Goal: Task Accomplishment & Management: Manage account settings

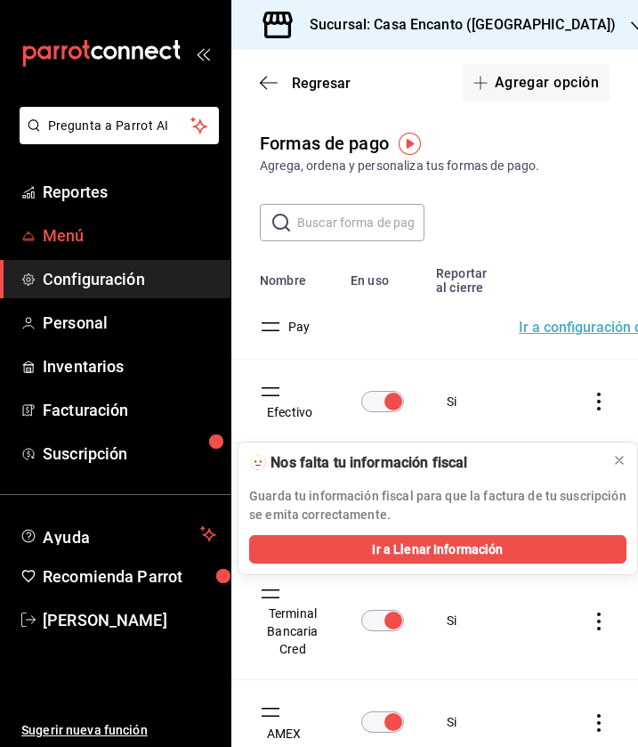
click at [120, 236] on span "Menú" at bounding box center [130, 236] width 174 height 24
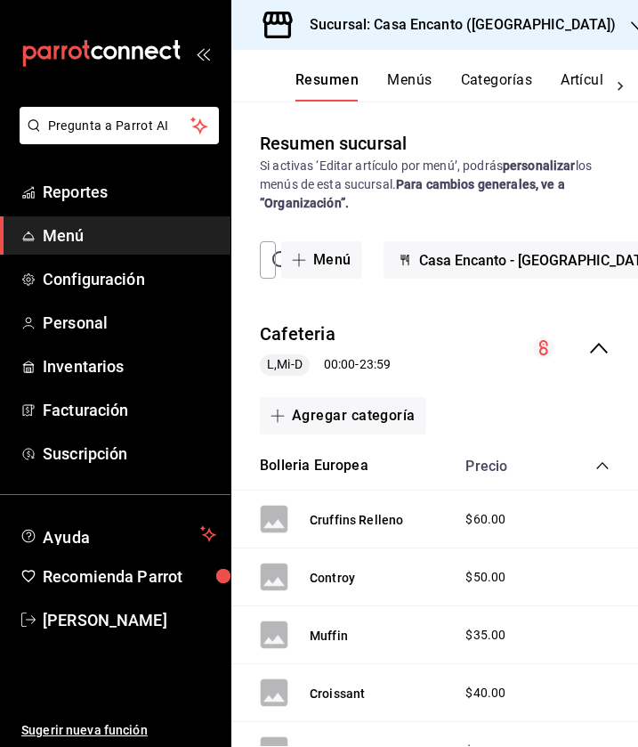
click at [583, 79] on button "Artículos" at bounding box center [590, 86] width 59 height 30
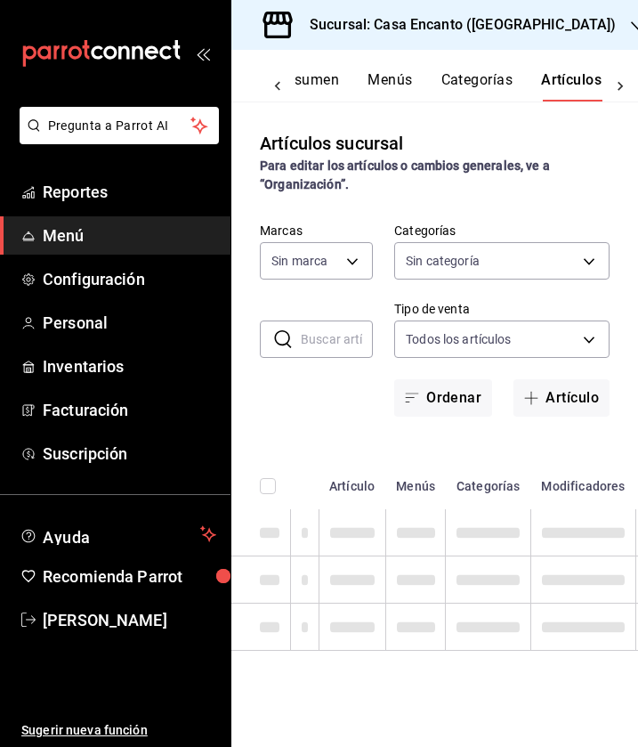
scroll to position [0, 20]
type input "dbeee84c-e3f2-405f-87ec-4bd3096e6bed"
type input "80e8620a-f7ec-4ab9-b98d-1fe911decc4d,da9ec354-7044-4f2f-87e0-5fb671563cea,f7aae…"
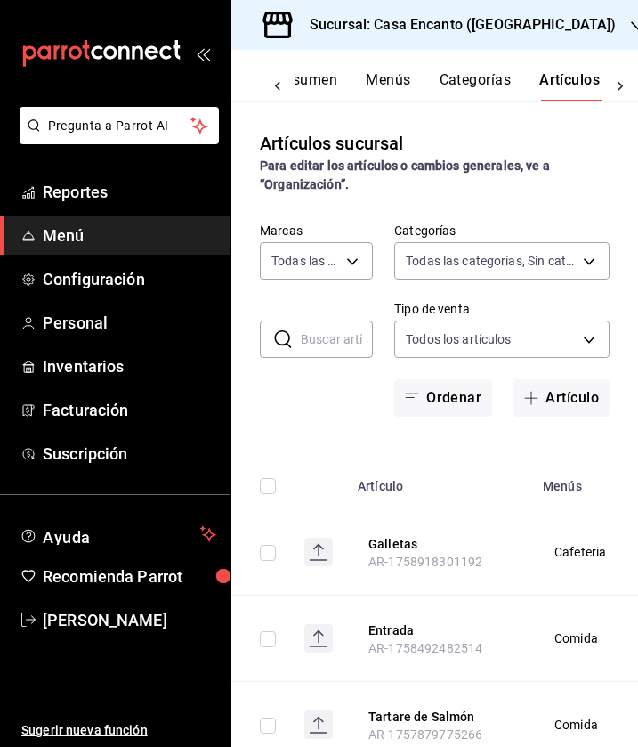
scroll to position [0, 0]
click at [342, 342] on input "text" at bounding box center [337, 339] width 72 height 36
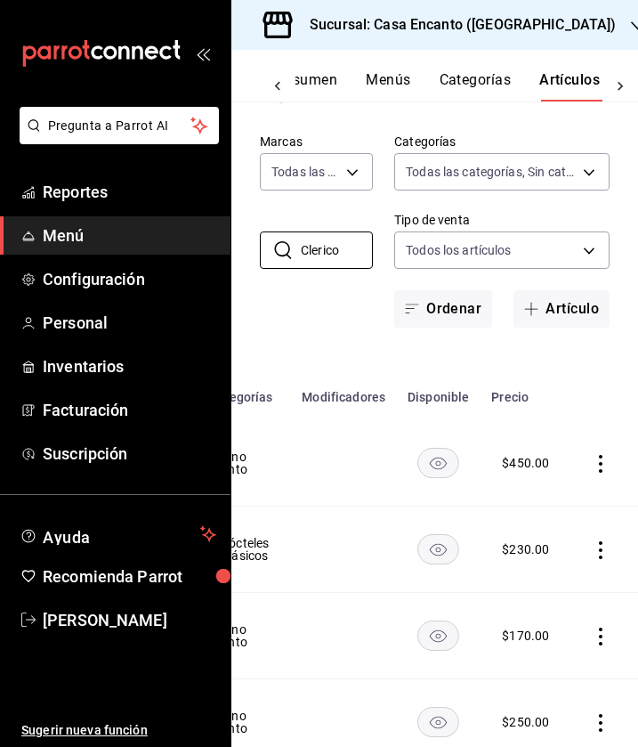
scroll to position [0, 423]
type input "Clerico"
click at [596, 549] on icon "actions" at bounding box center [602, 550] width 18 height 18
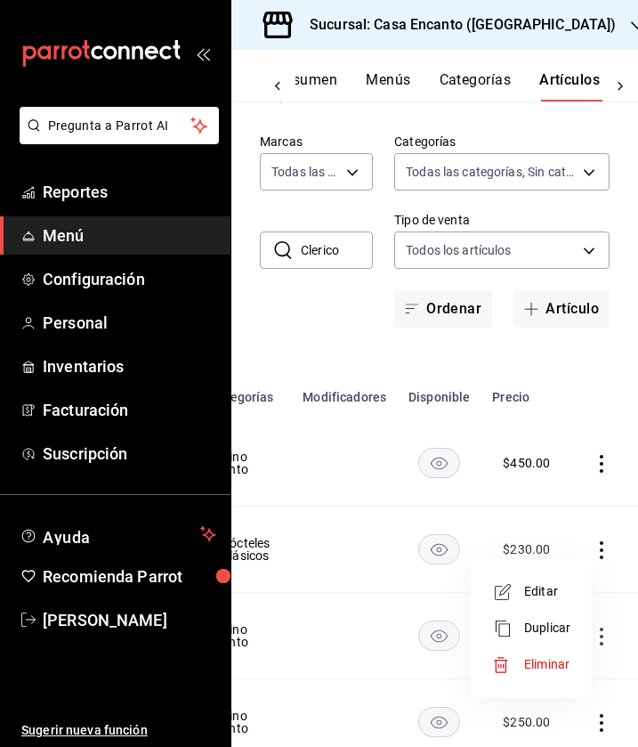
click at [529, 591] on span "Editar" at bounding box center [548, 591] width 46 height 19
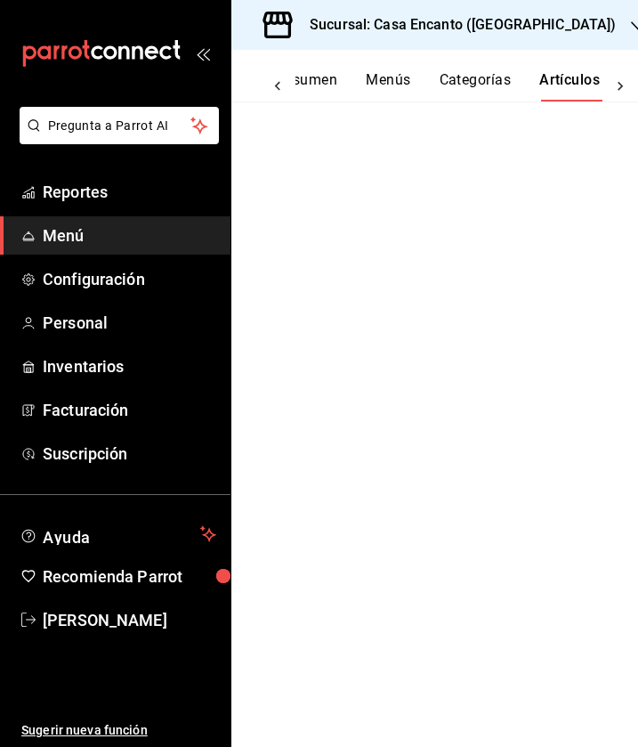
scroll to position [0, 135]
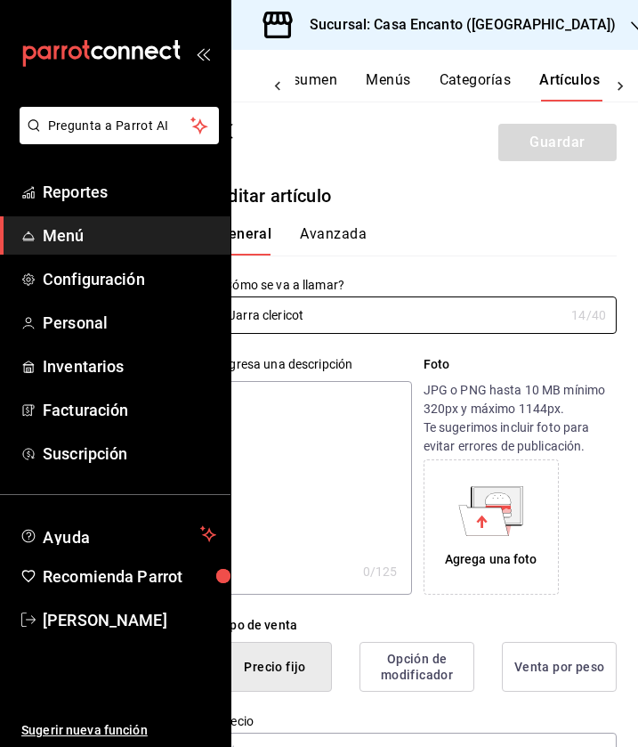
type input "$230.00"
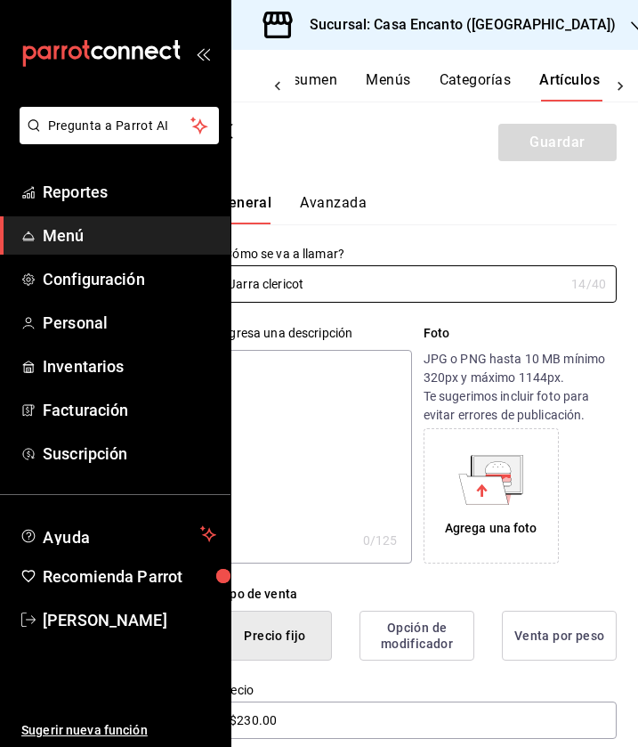
scroll to position [36, 0]
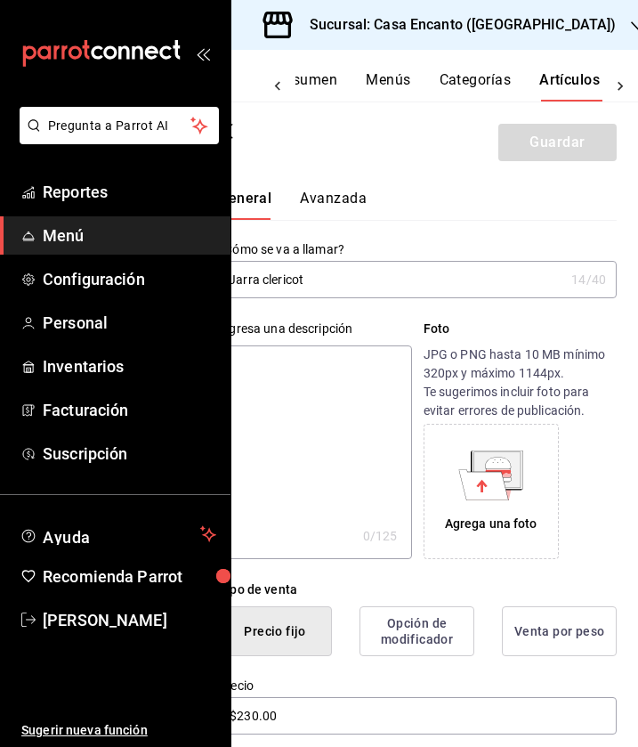
click at [367, 284] on input "Jarra clericot" at bounding box center [391, 280] width 346 height 36
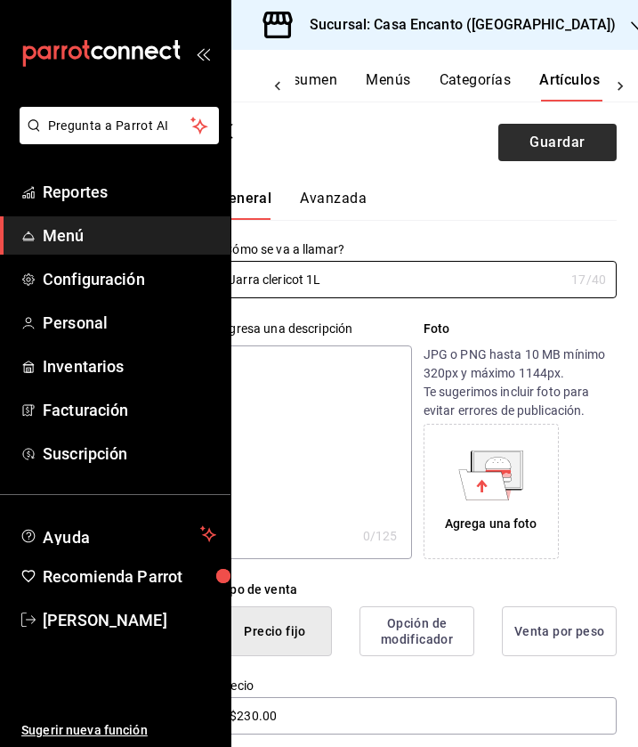
type input "Jarra clericot 1L"
click at [560, 142] on button "Guardar" at bounding box center [558, 142] width 118 height 37
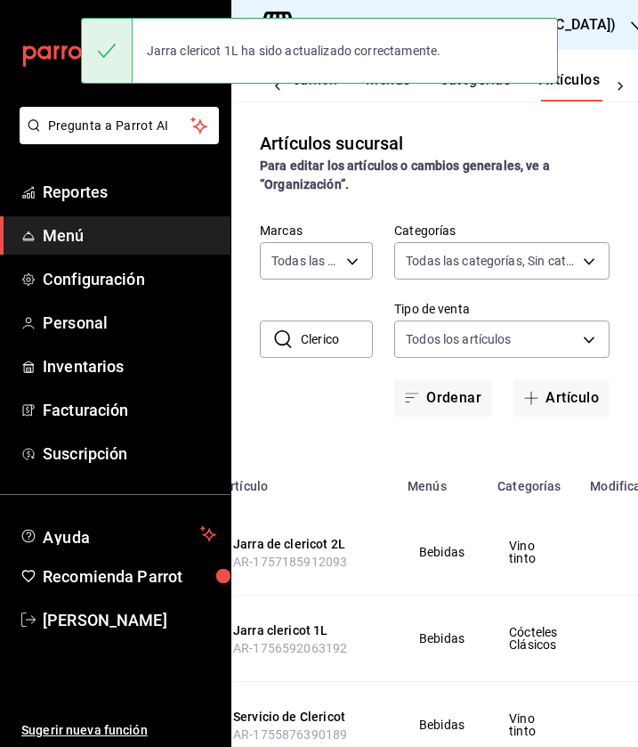
click at [614, 85] on icon at bounding box center [621, 86] width 18 height 18
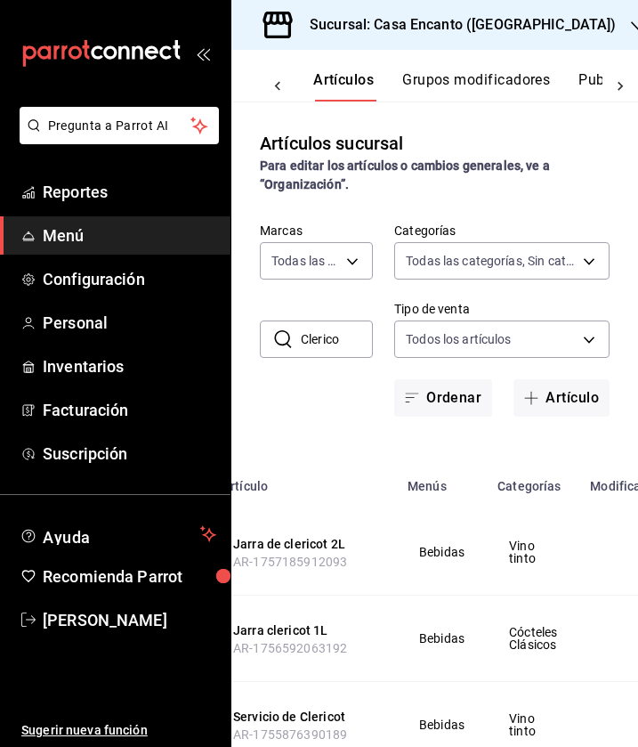
scroll to position [0, 262]
click at [590, 83] on button "Publicar" at bounding box center [590, 86] width 55 height 30
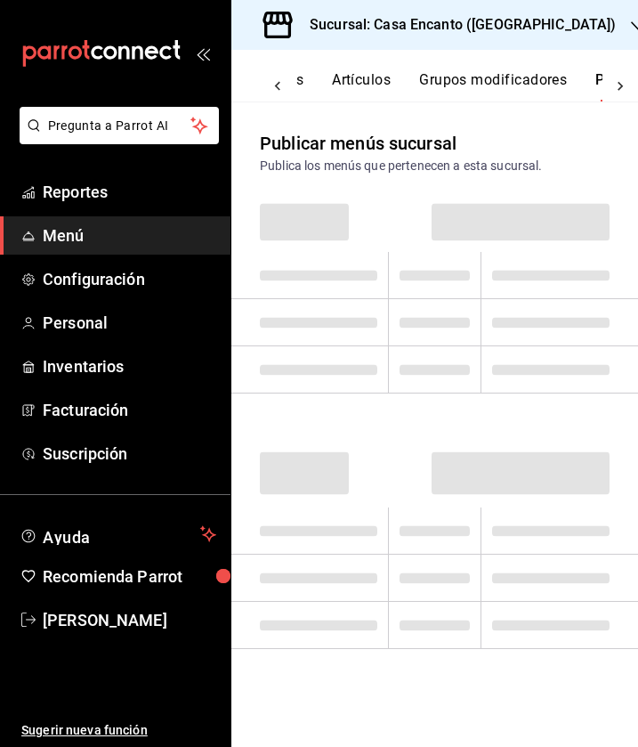
scroll to position [0, 281]
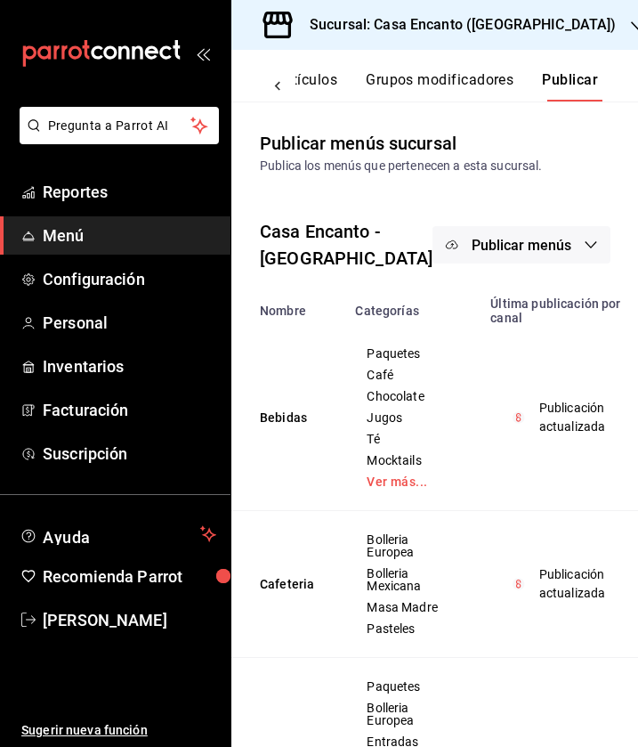
click at [472, 246] on span "Publicar menús" at bounding box center [522, 245] width 100 height 17
click at [453, 309] on span "Punto de venta" at bounding box center [491, 303] width 85 height 19
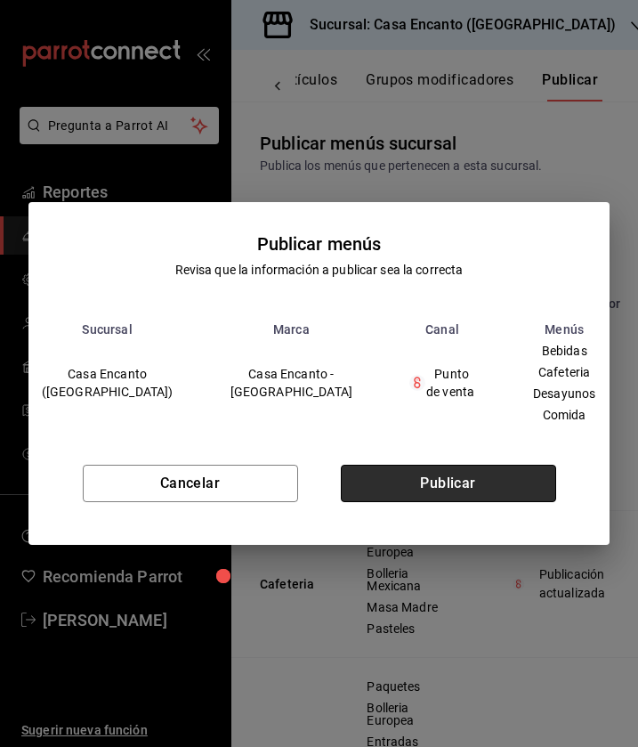
click at [458, 480] on button "Publicar" at bounding box center [449, 483] width 216 height 37
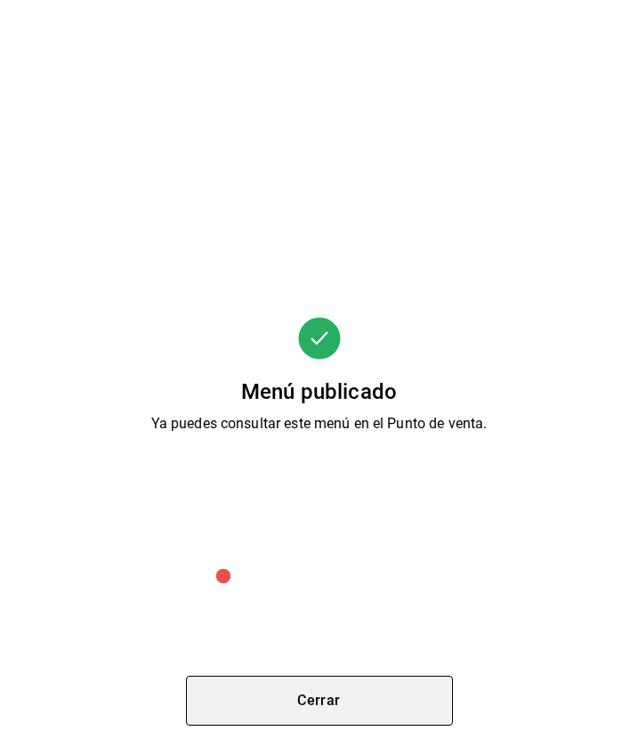
click at [338, 685] on button "Cerrar" at bounding box center [319, 701] width 267 height 50
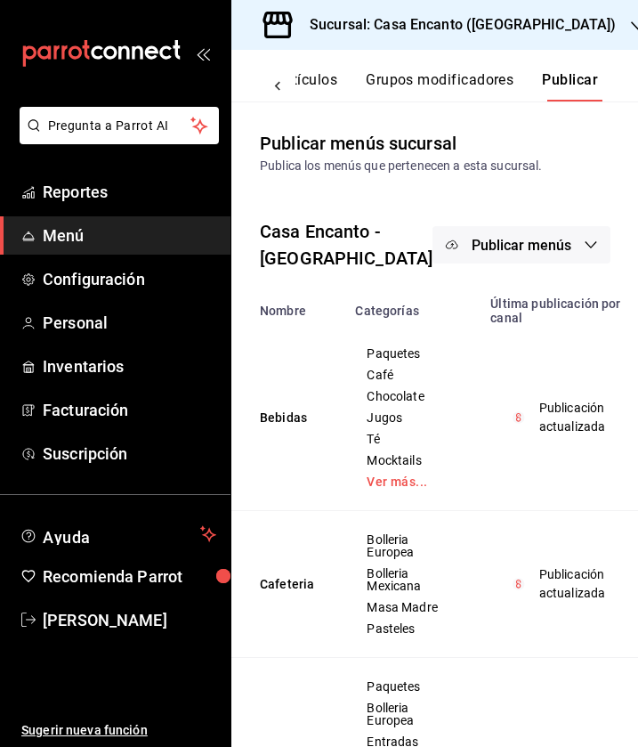
click at [472, 244] on span "Publicar menús" at bounding box center [522, 245] width 100 height 17
click at [465, 297] on span "Punto de venta" at bounding box center [491, 303] width 85 height 19
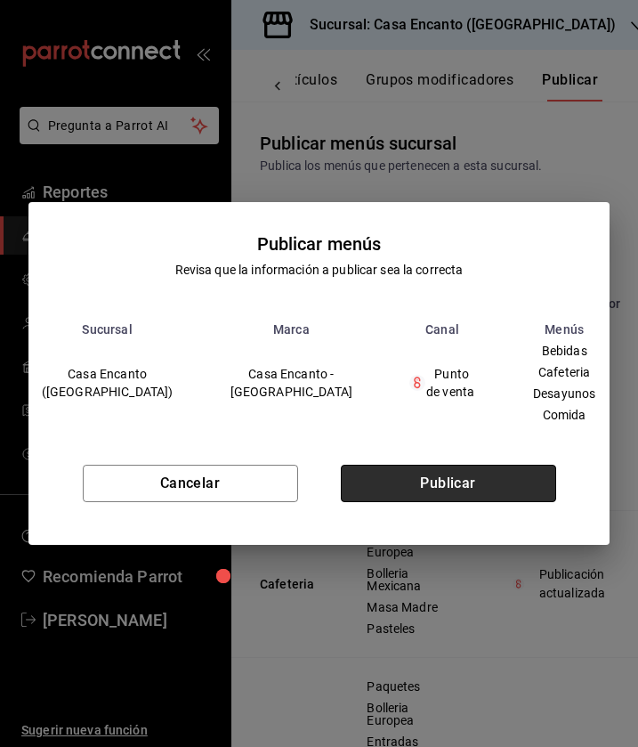
click at [440, 469] on button "Publicar" at bounding box center [449, 483] width 216 height 37
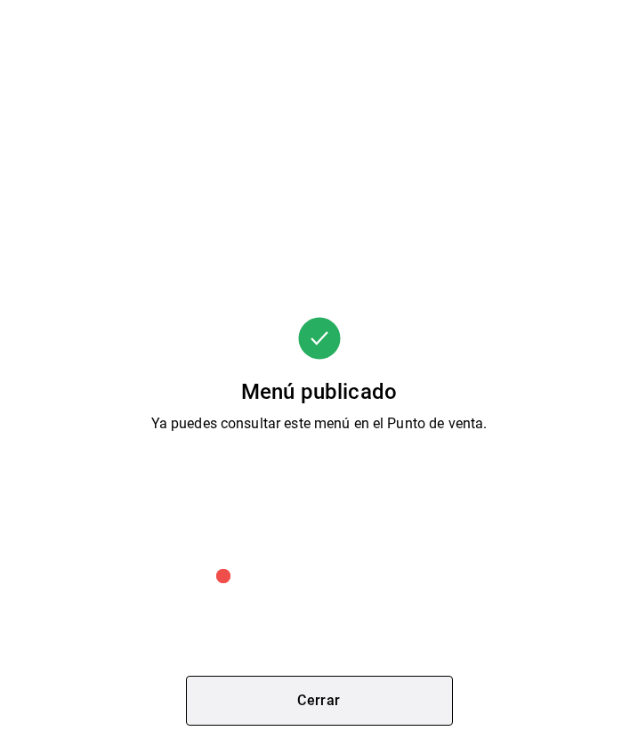
click at [357, 695] on button "Cerrar" at bounding box center [319, 701] width 267 height 50
